Goal: Use online tool/utility: Utilize a website feature to perform a specific function

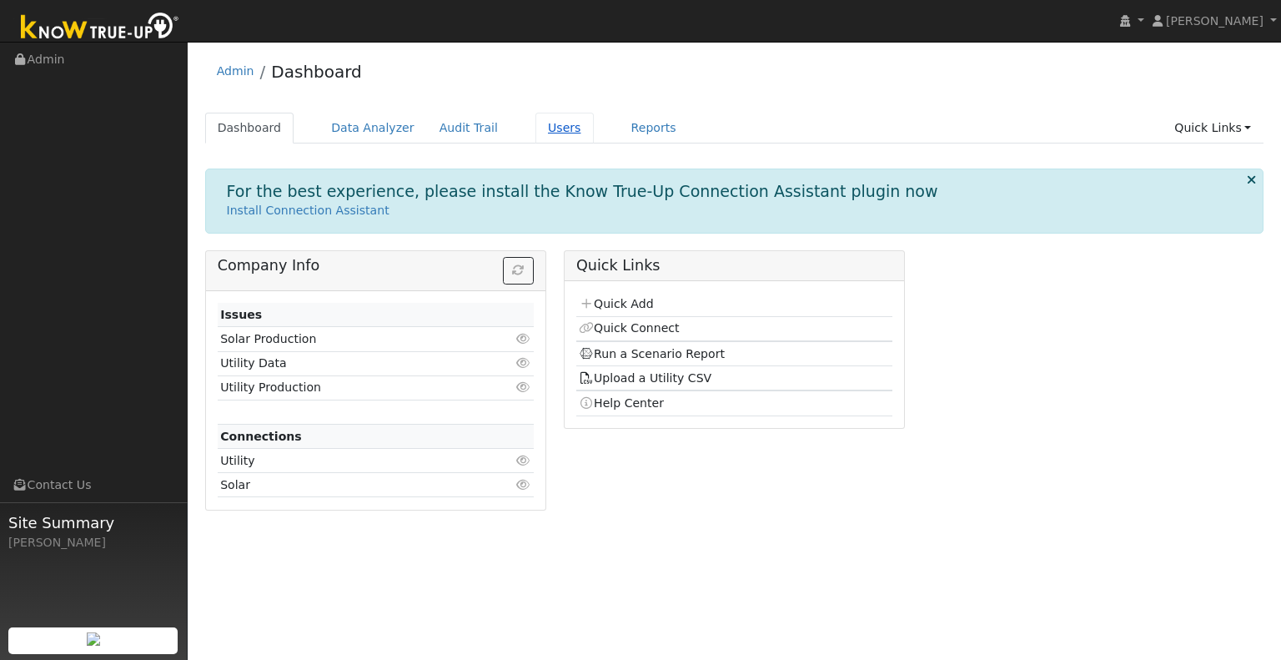
click at [541, 124] on link "Users" at bounding box center [564, 128] width 58 height 31
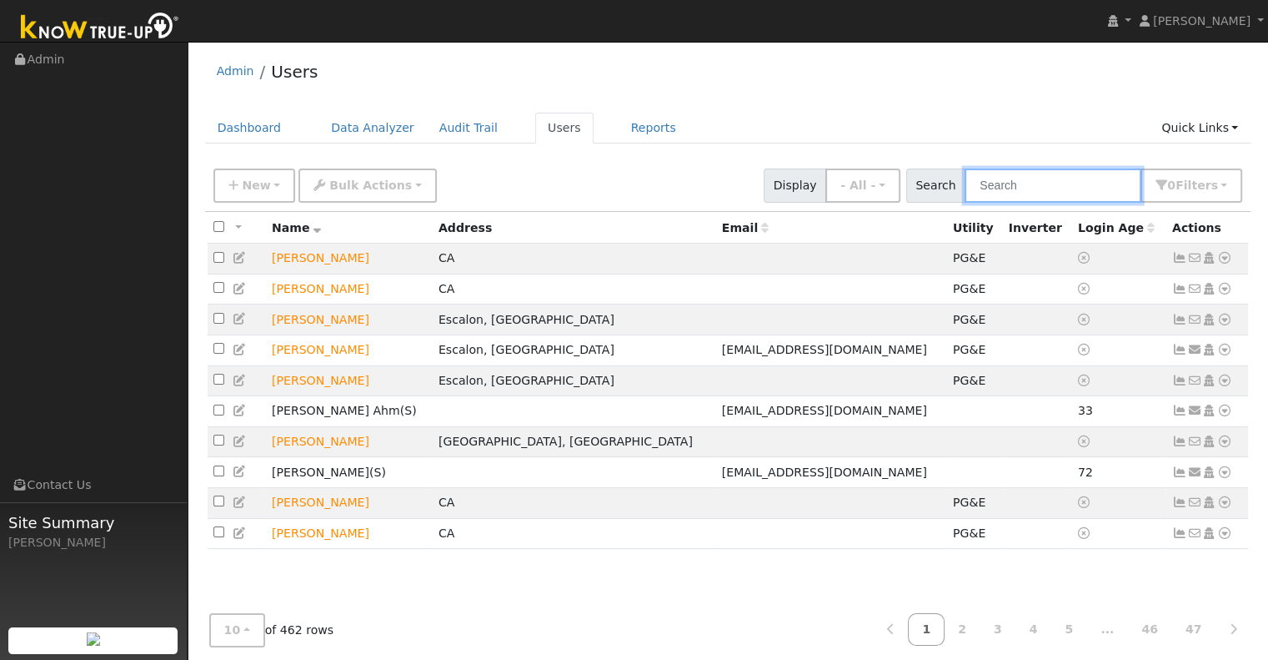
click at [1031, 179] on input "text" at bounding box center [1053, 185] width 177 height 34
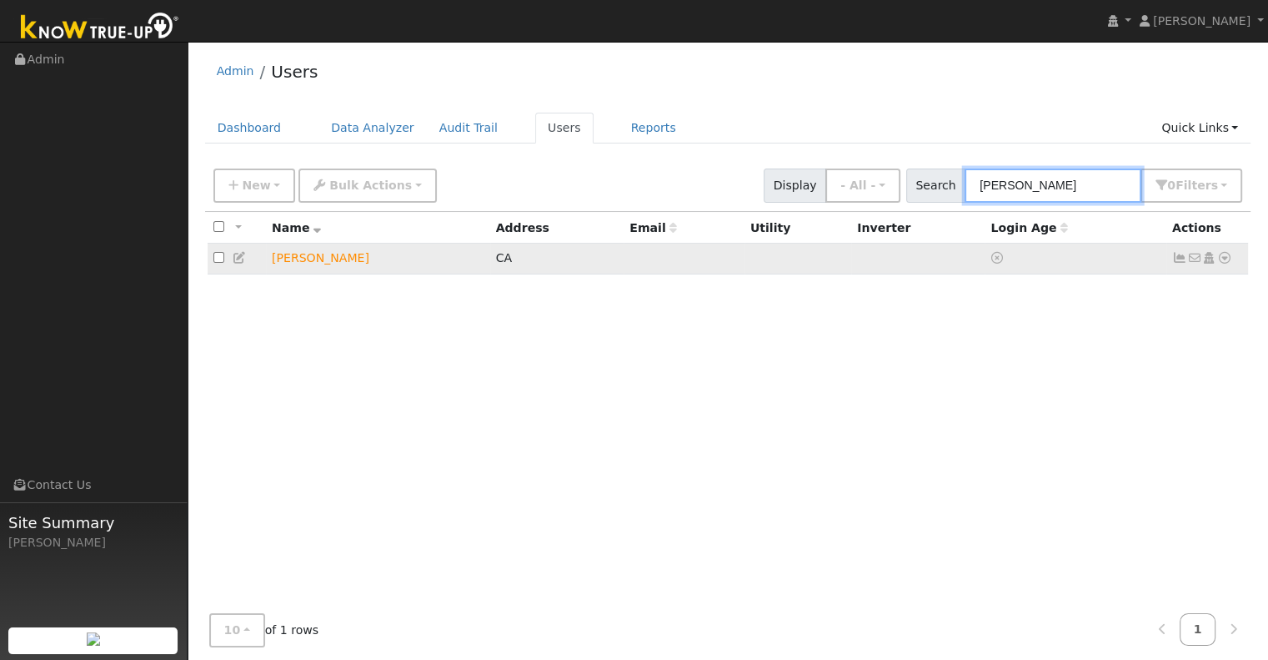
type input "[PERSON_NAME]"
click at [1226, 258] on icon at bounding box center [1224, 258] width 15 height 12
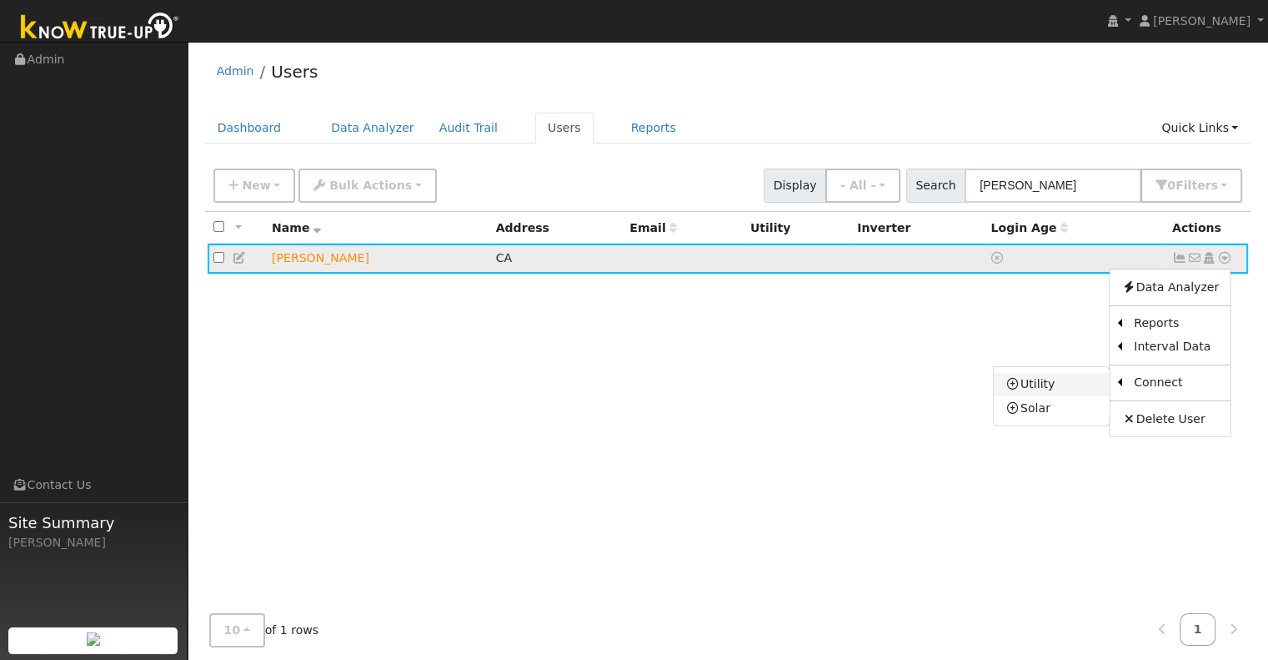
click at [1074, 386] on link "Utility" at bounding box center [1052, 384] width 116 height 23
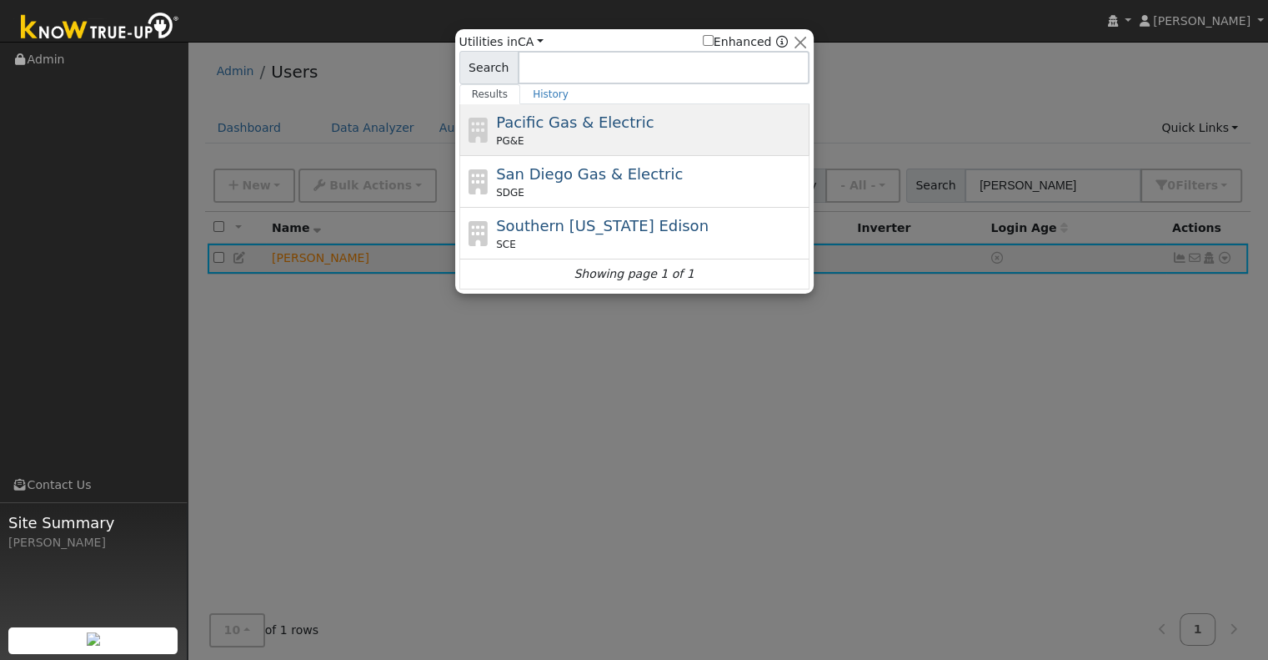
click at [698, 138] on div "PG&E" at bounding box center [650, 140] width 309 height 15
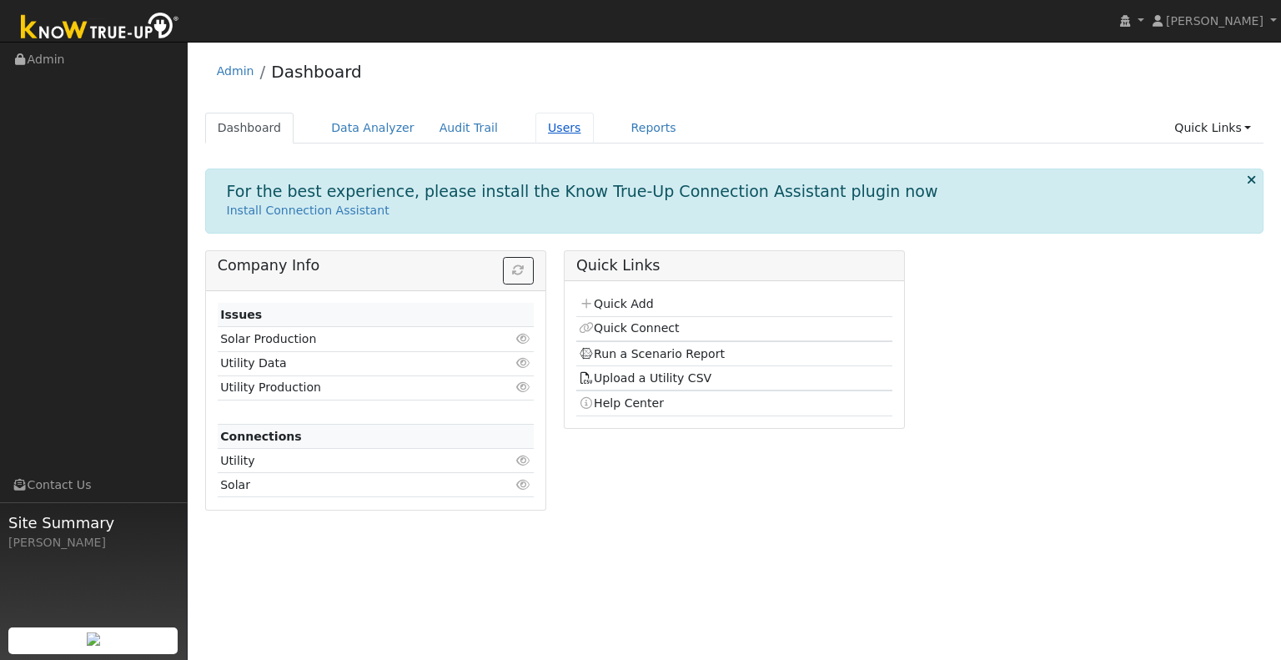
click at [535, 126] on link "Users" at bounding box center [564, 128] width 58 height 31
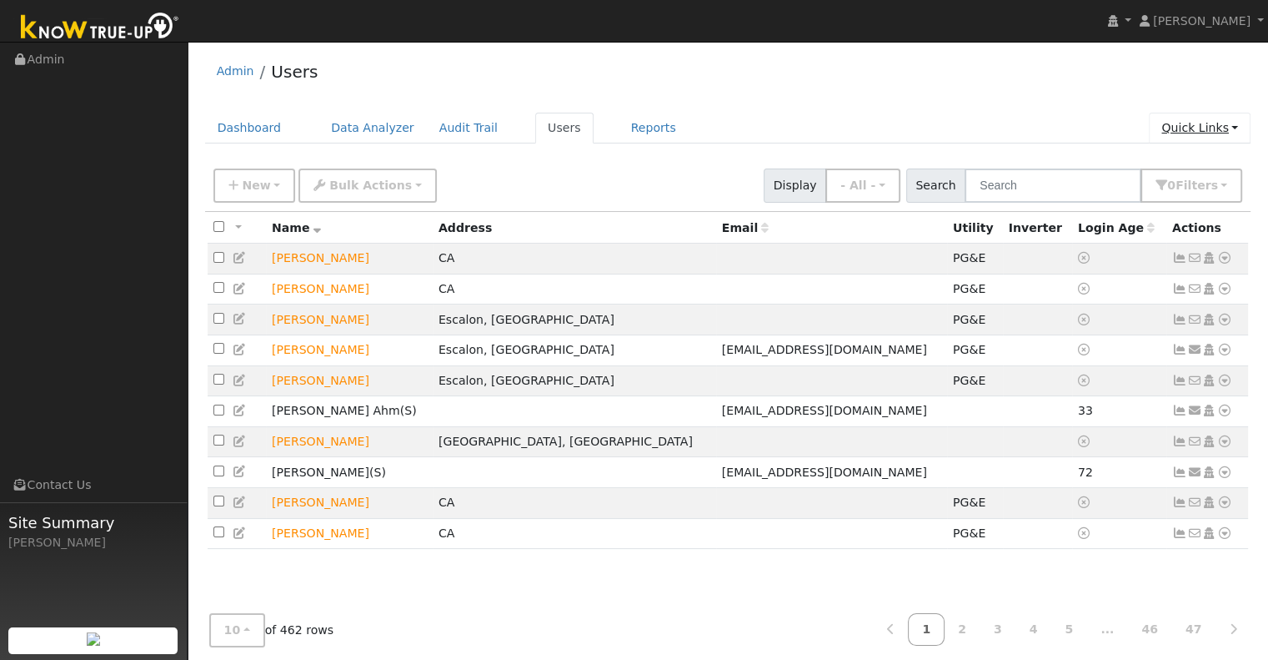
click at [1214, 133] on link "Quick Links" at bounding box center [1200, 128] width 102 height 31
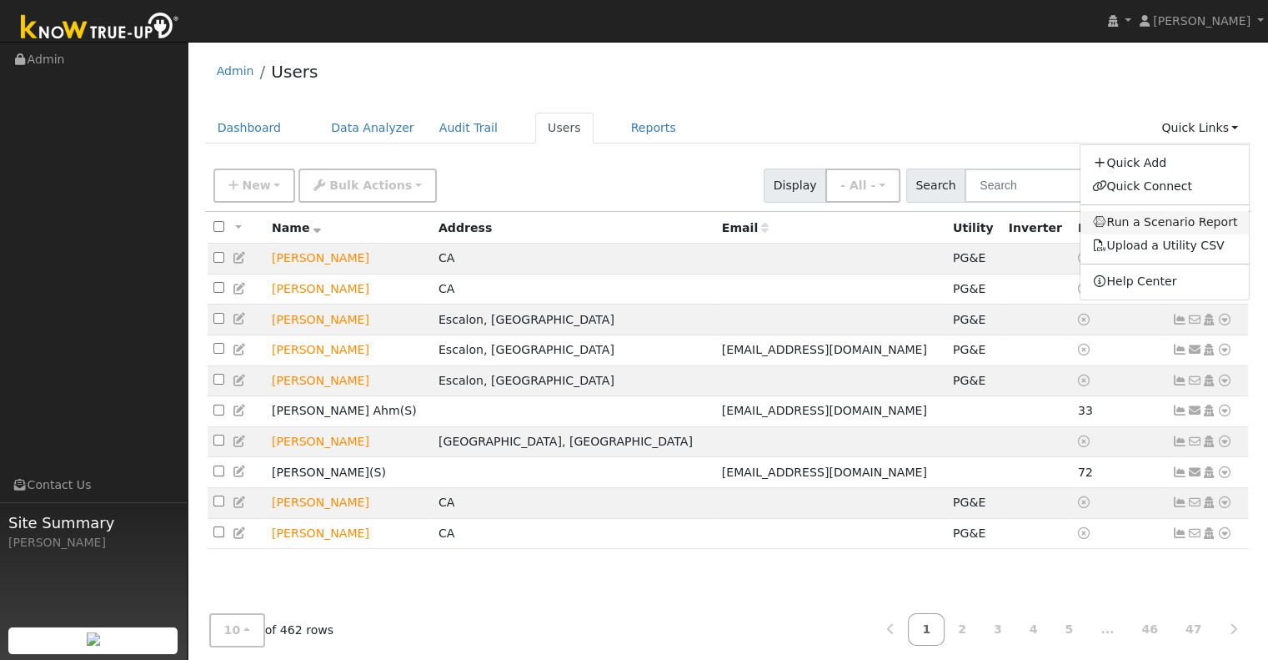
click at [1195, 228] on link "Run a Scenario Report" at bounding box center [1165, 222] width 169 height 23
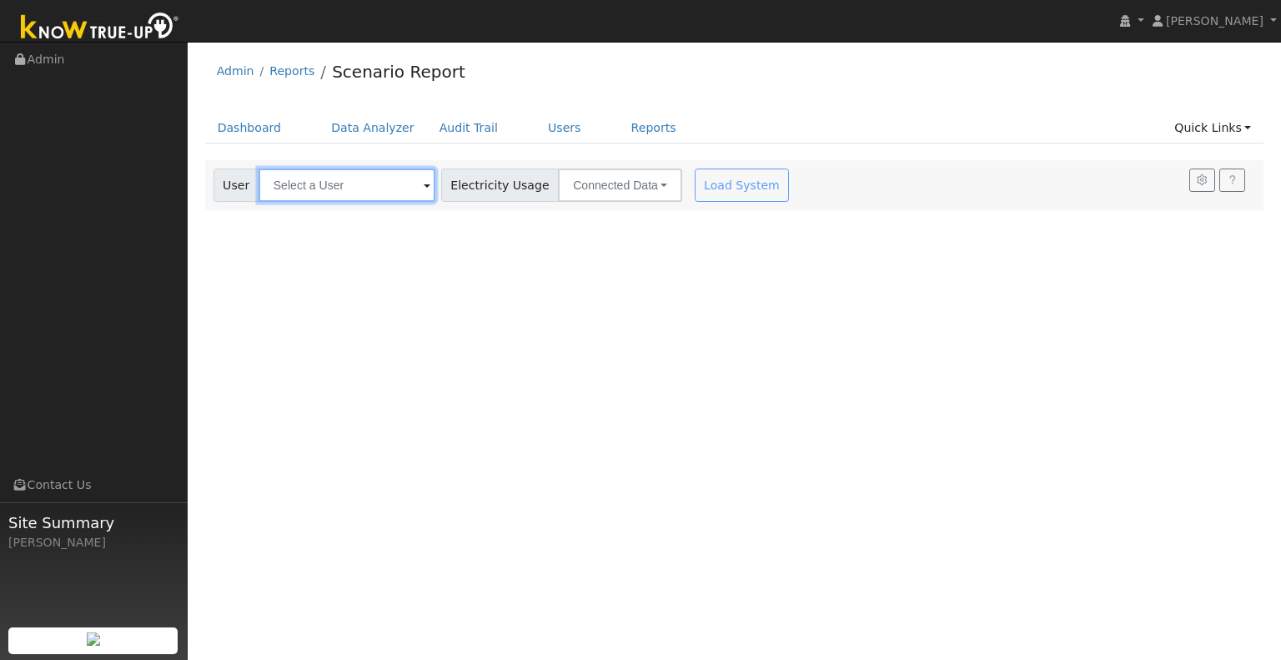
click at [403, 188] on input "text" at bounding box center [346, 184] width 177 height 33
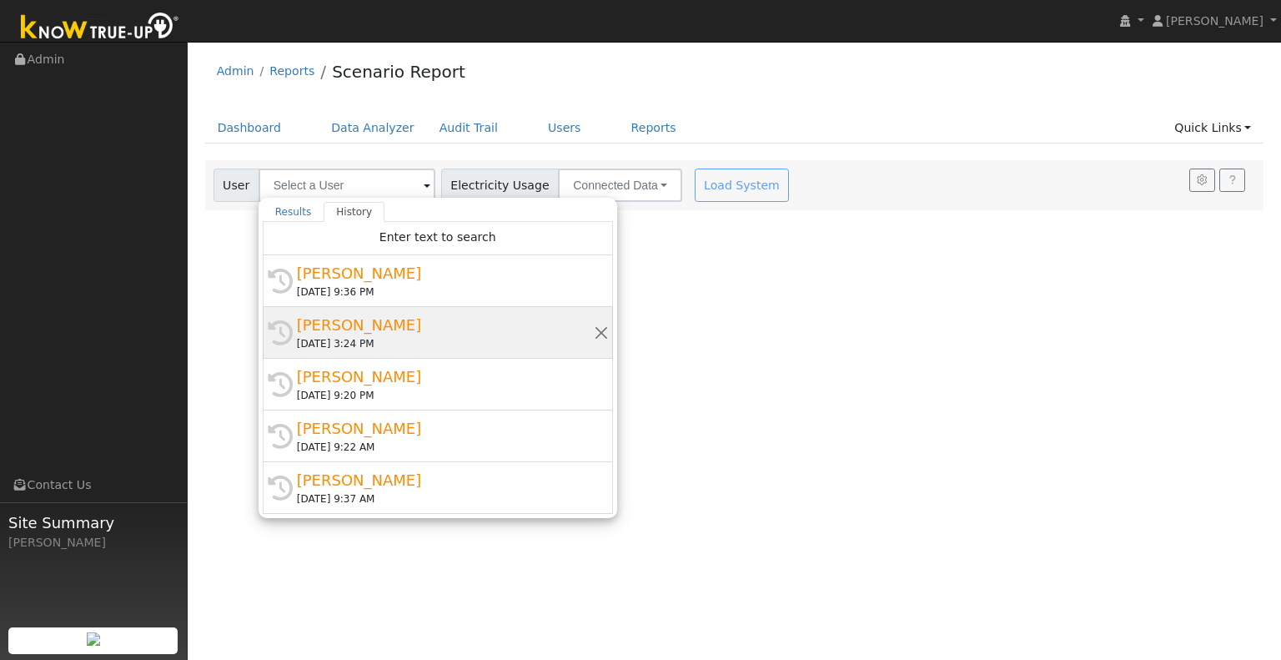
click at [390, 344] on div "[DATE] 3:24 PM" at bounding box center [445, 343] width 297 height 15
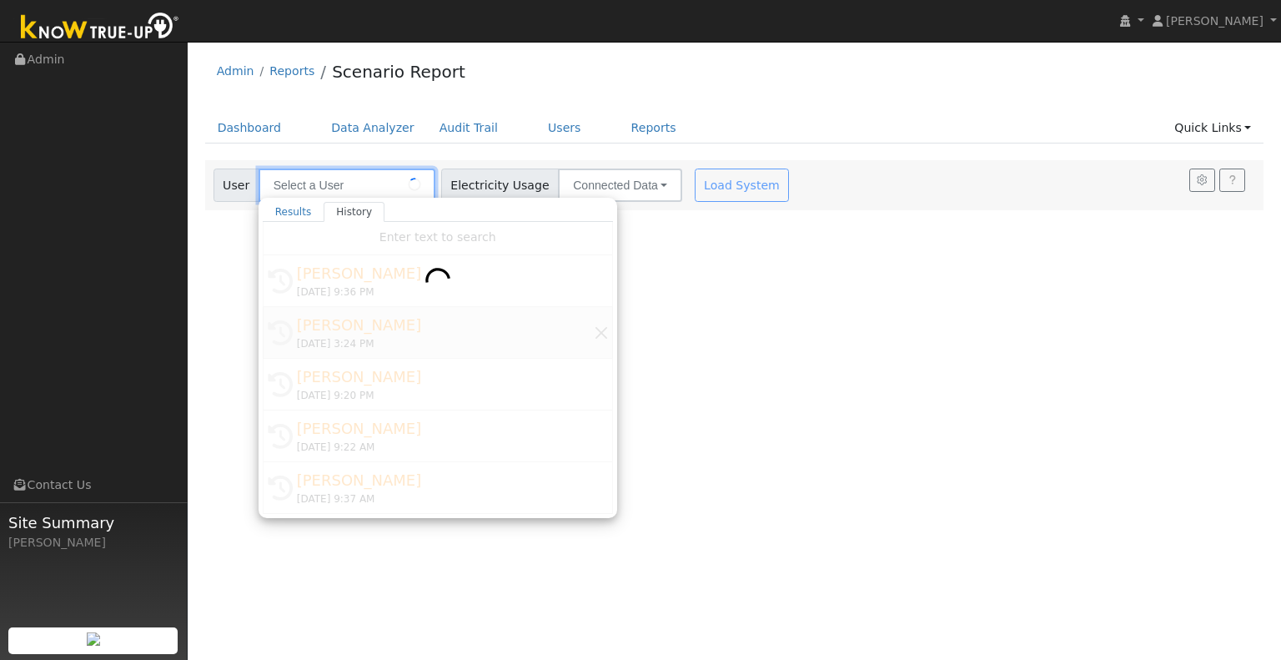
type input "[PERSON_NAME]"
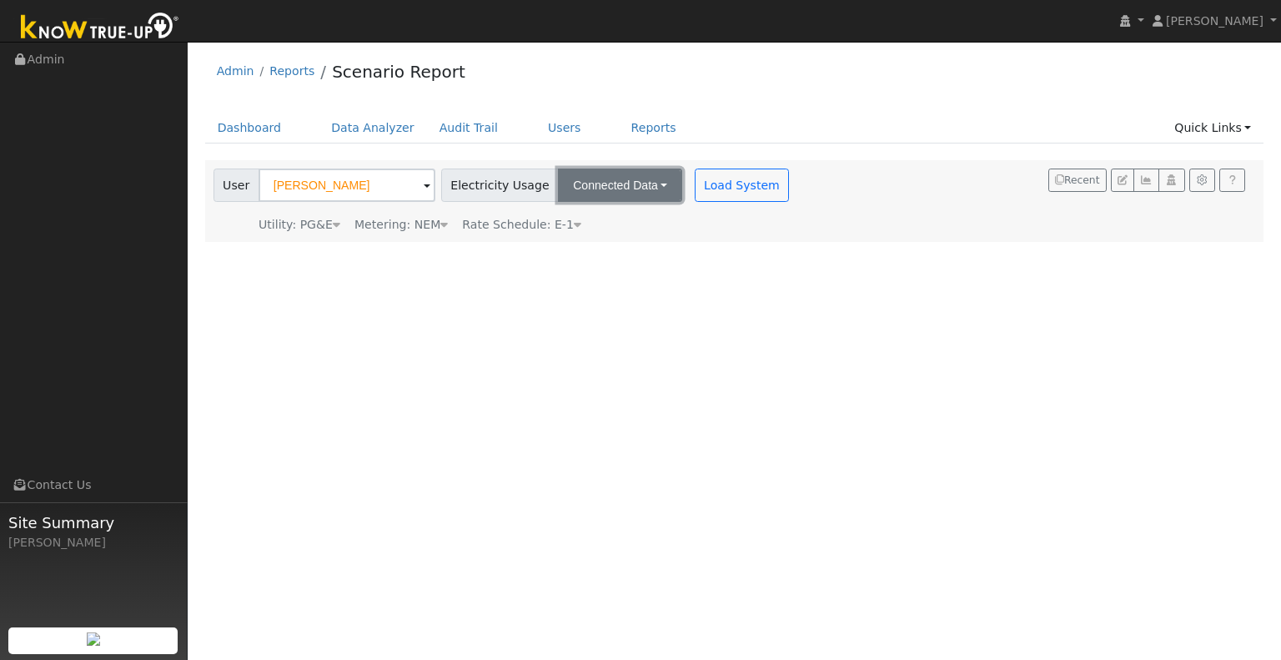
click at [626, 188] on button "Connected Data" at bounding box center [620, 184] width 124 height 33
click at [610, 243] on link "Estimated Data" at bounding box center [621, 245] width 118 height 23
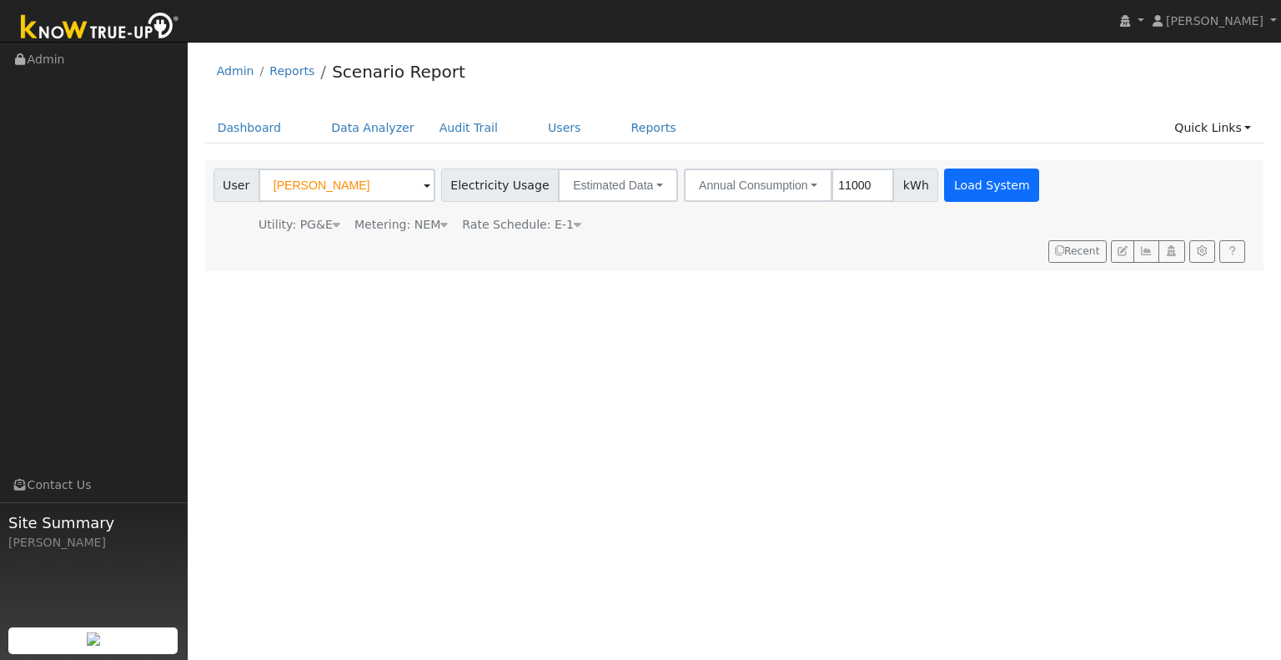
type input "11000"
click at [976, 178] on button "Load System" at bounding box center [991, 184] width 95 height 33
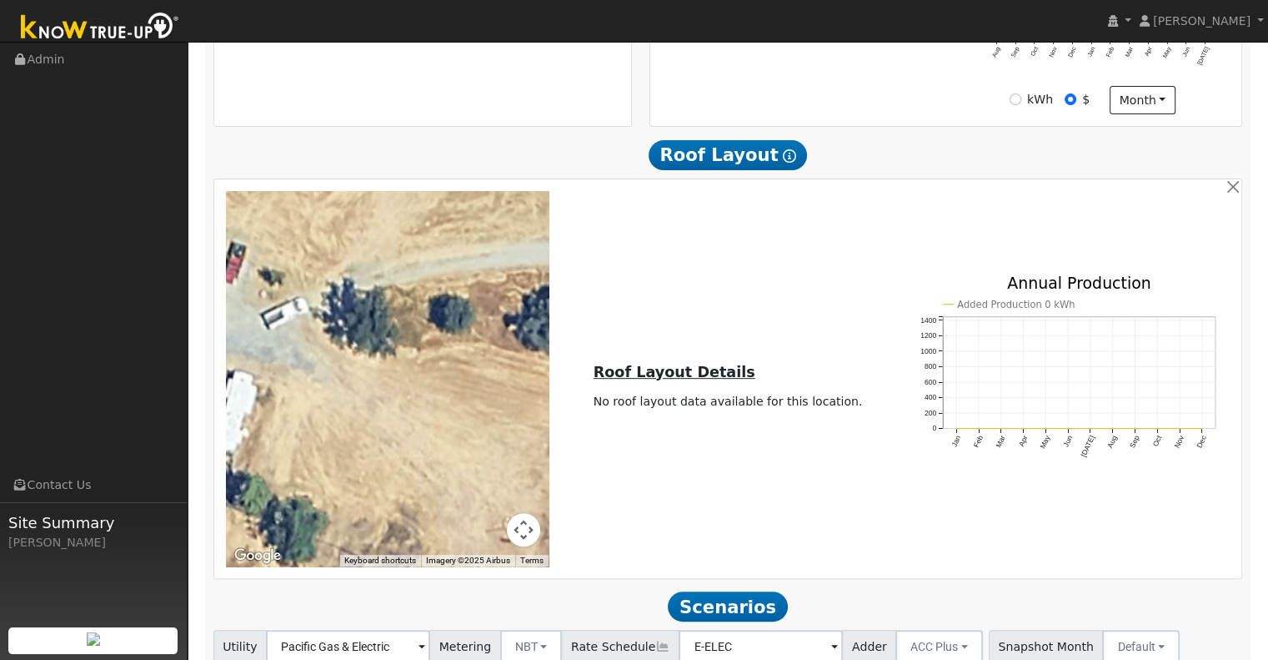
scroll to position [640, 0]
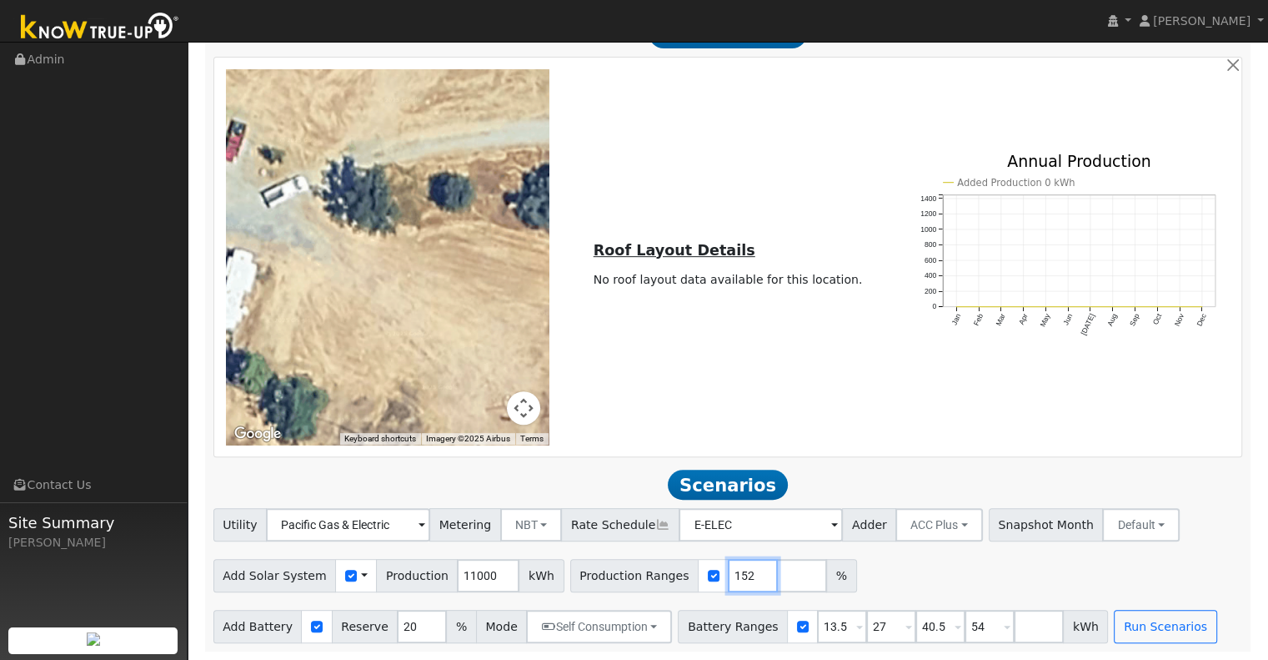
drag, startPoint x: 725, startPoint y: 572, endPoint x: 710, endPoint y: 574, distance: 15.2
click at [728, 574] on input "152" at bounding box center [753, 575] width 50 height 33
type input "1"
type input "140"
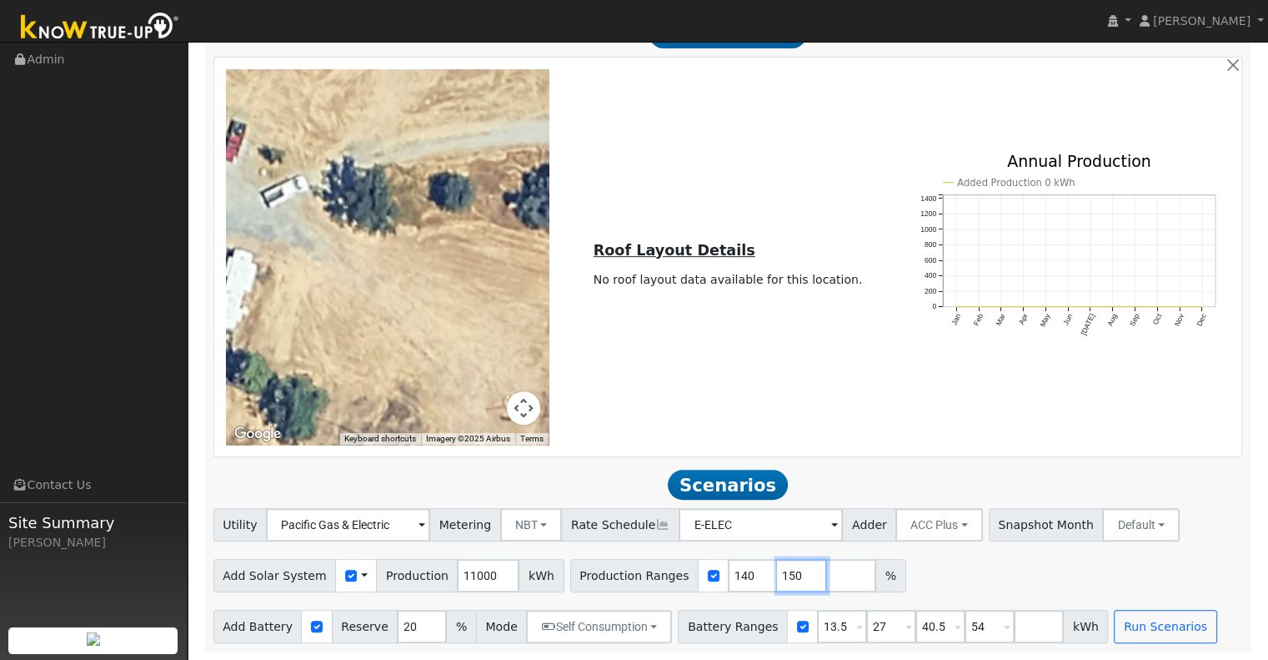
type input "150"
type input "130"
type input "140"
type input "150"
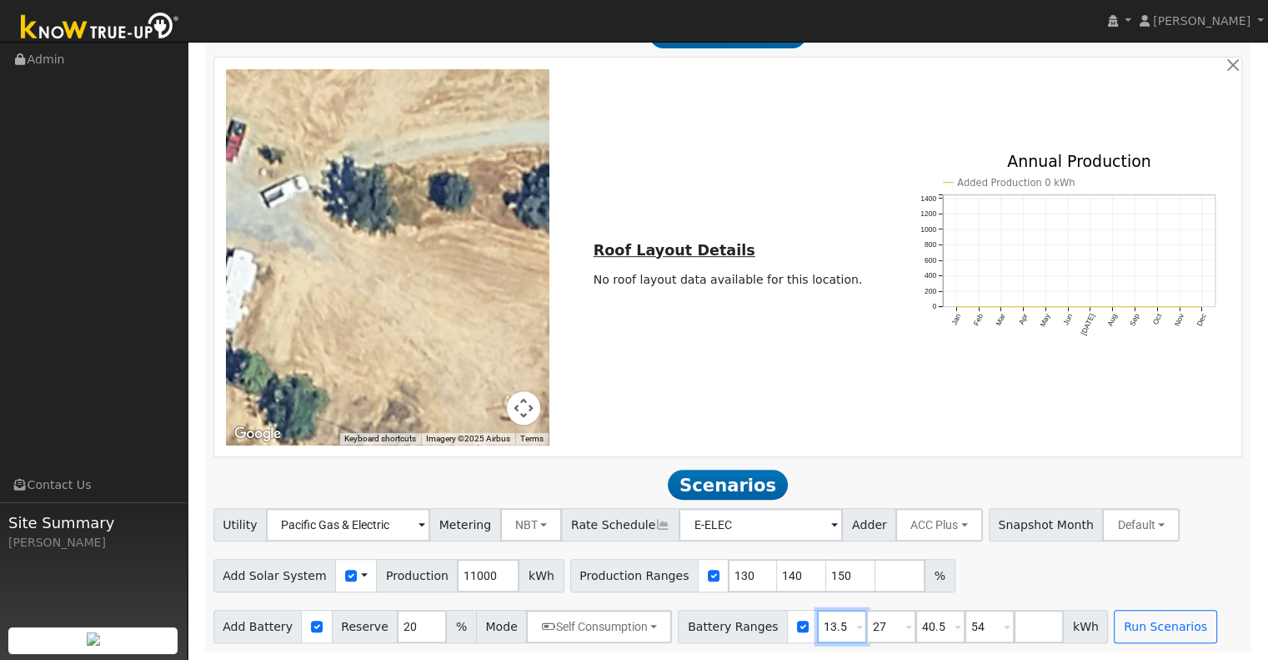
click at [817, 628] on input "13.5" at bounding box center [842, 625] width 50 height 33
type input "27"
type input "40.5"
type input "54"
type input "27"
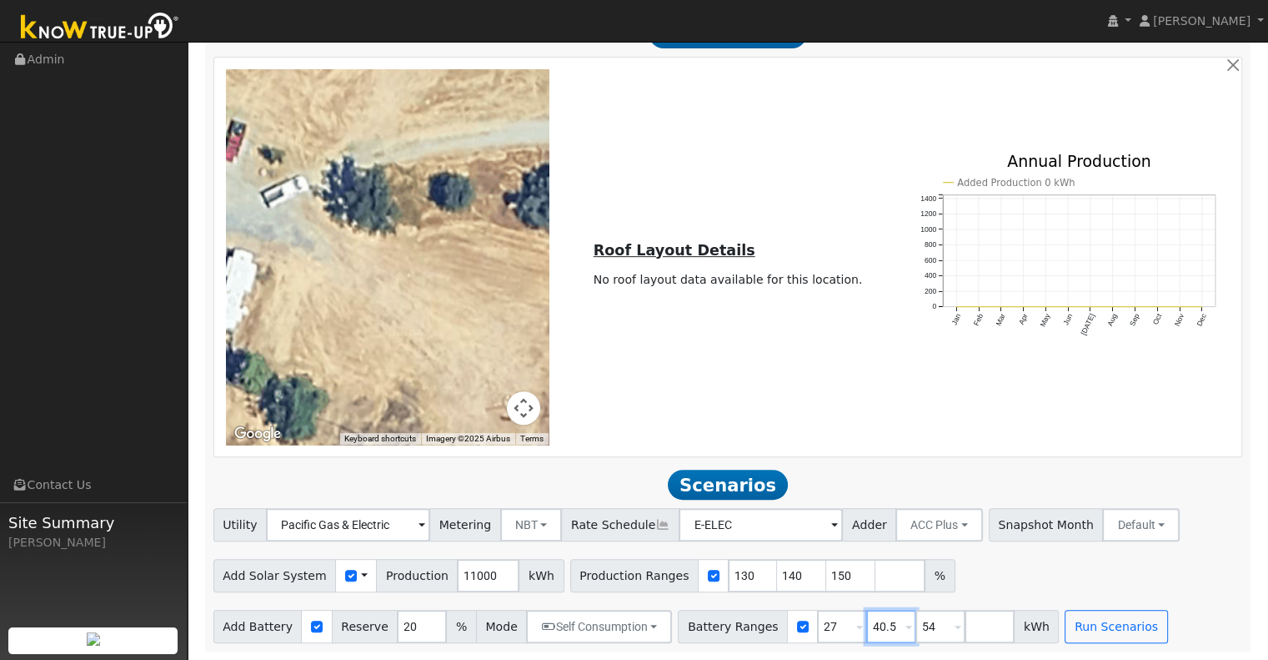
type input "54"
type input "5"
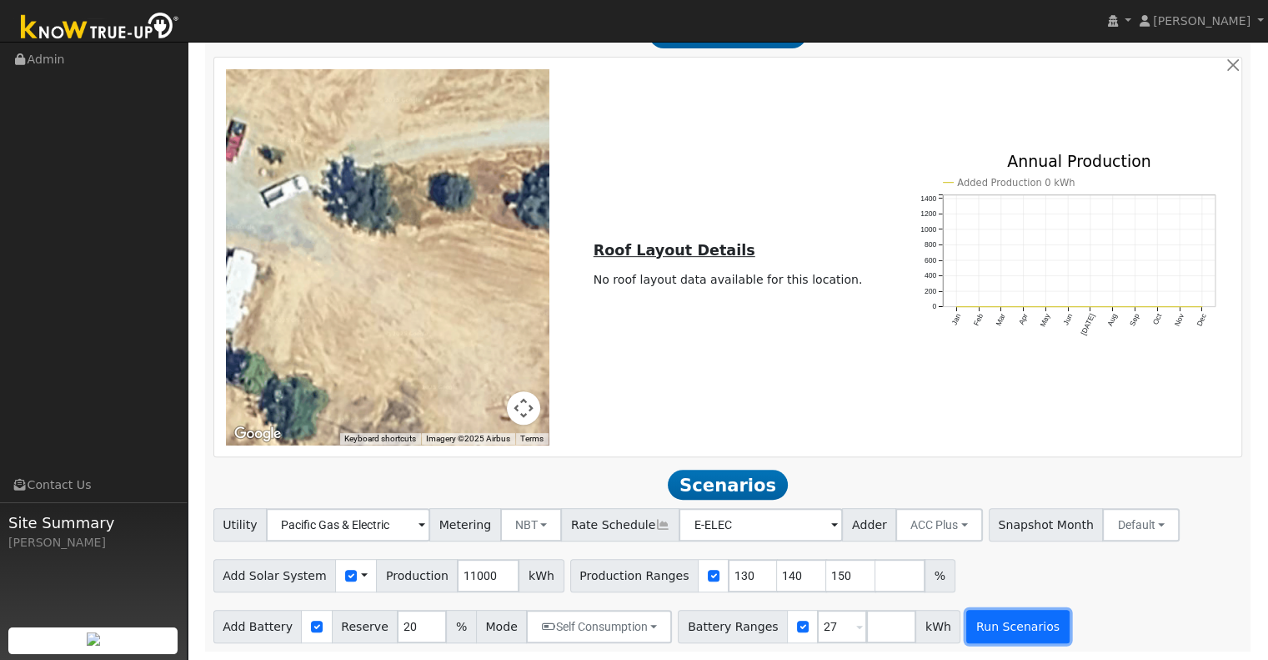
click at [978, 620] on button "Run Scenarios" at bounding box center [1017, 625] width 103 height 33
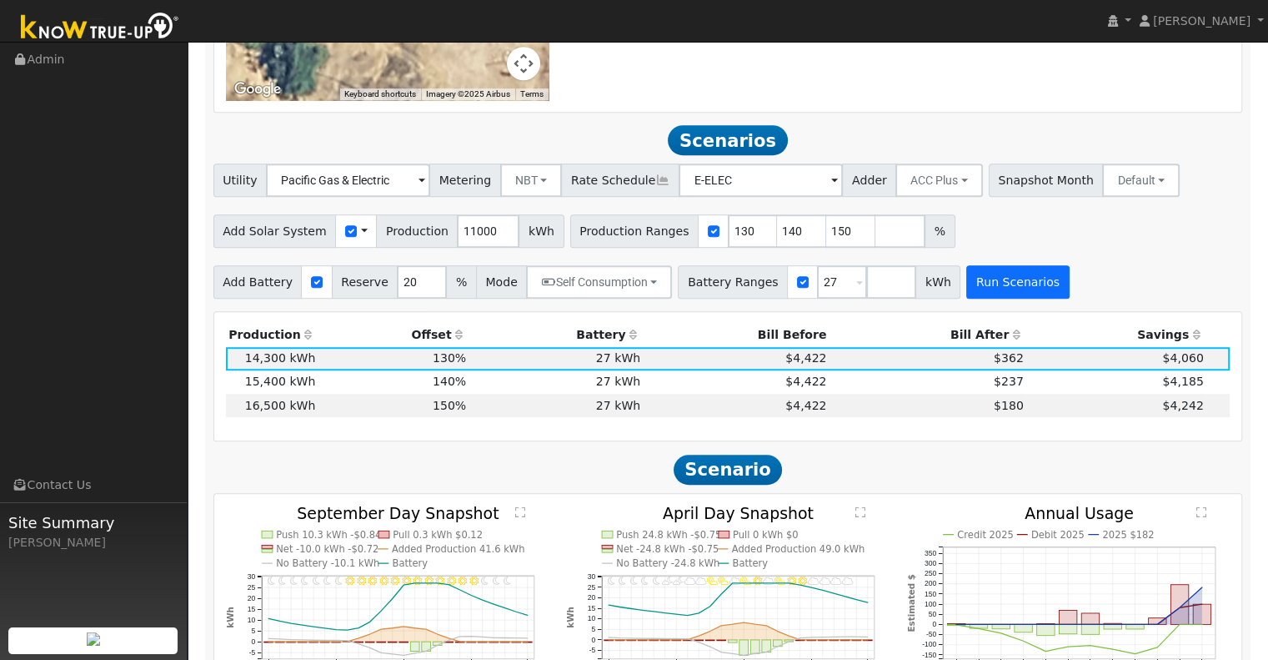
scroll to position [1057, 0]
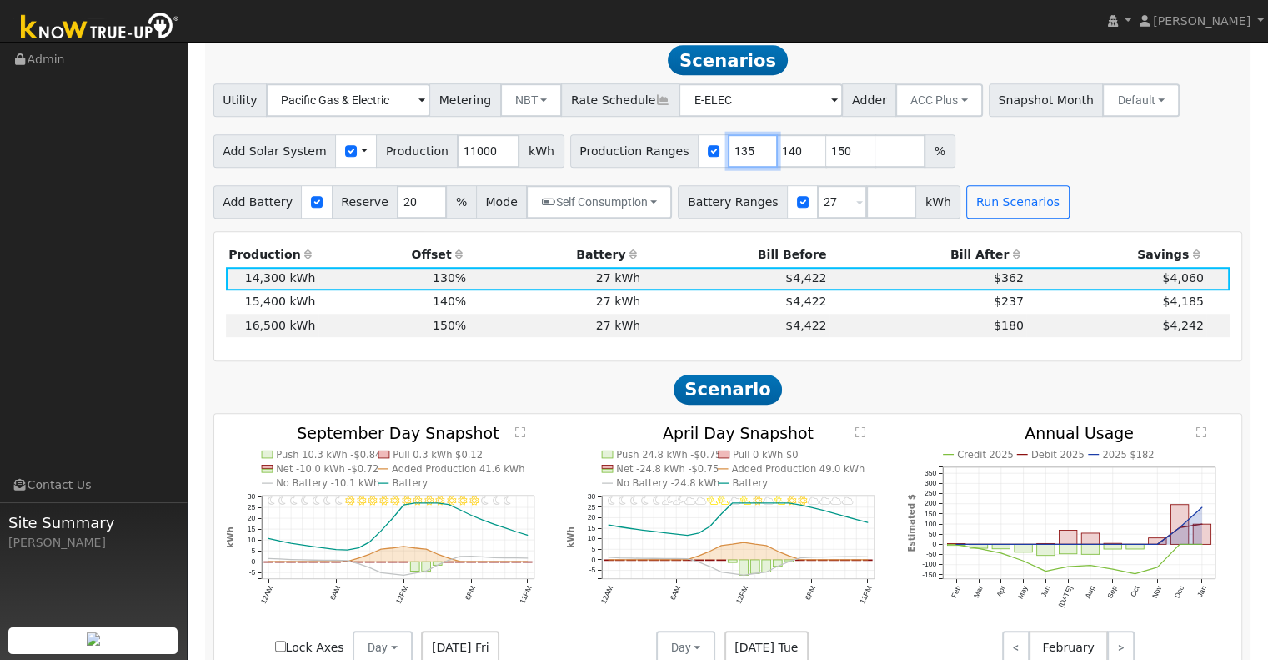
drag, startPoint x: 724, startPoint y: 157, endPoint x: 703, endPoint y: 157, distance: 20.8
click at [728, 157] on input "135" at bounding box center [753, 150] width 50 height 33
type input "140"
type input "150"
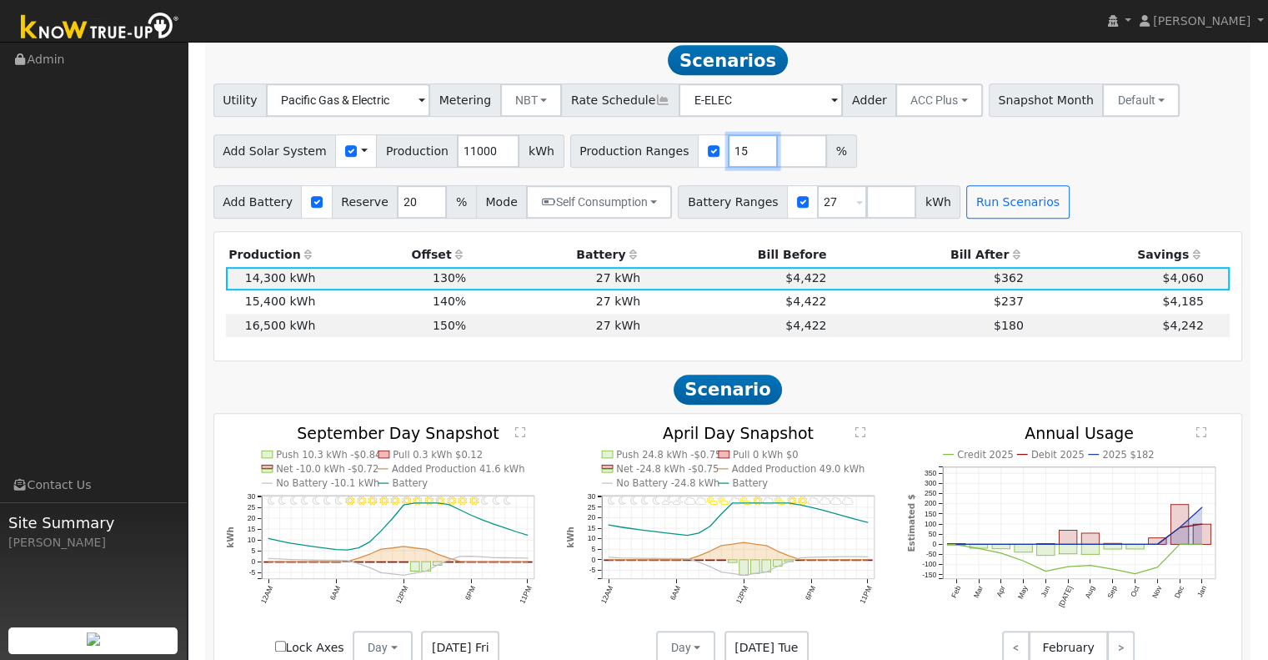
type input "1"
type input "123"
type input "133"
type input "140"
click at [1009, 214] on button "Run Scenarios" at bounding box center [1017, 201] width 103 height 33
